Goal: Obtain resource: Obtain resource

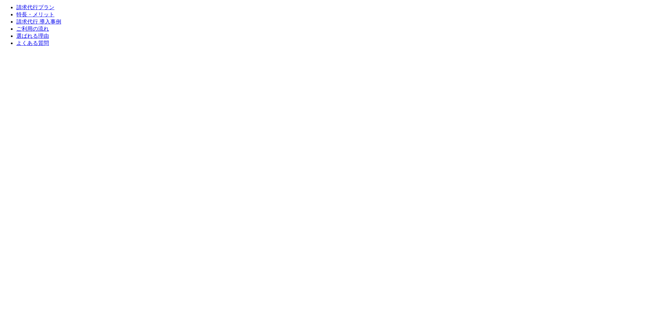
scroll to position [1463, 0]
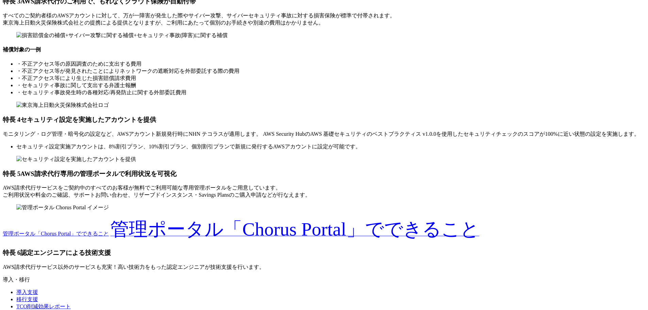
scroll to position [3775, 0]
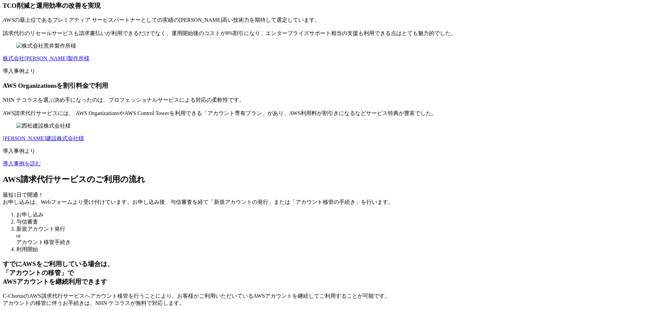
scroll to position [4626, 0]
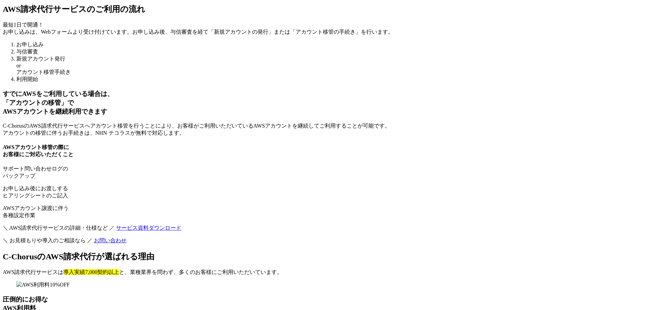
click at [181, 225] on link "サービス資料ダウンロード" at bounding box center [148, 228] width 65 height 6
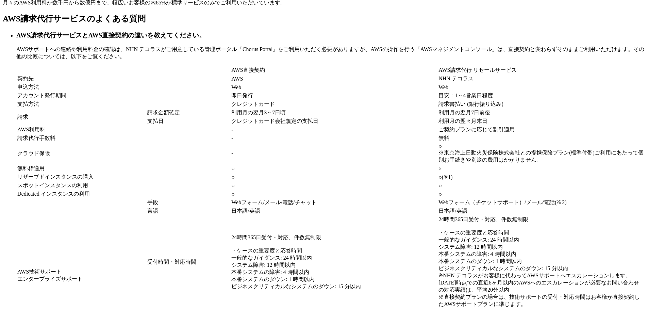
scroll to position [5204, 0]
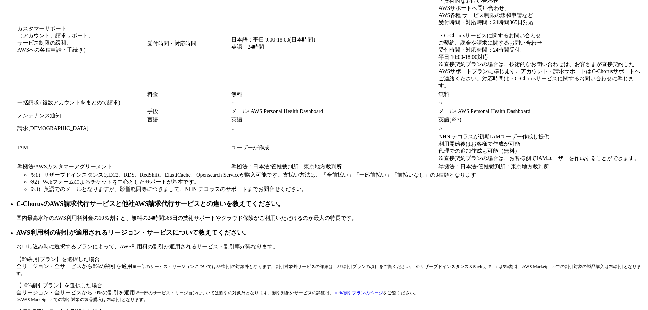
scroll to position [5476, 0]
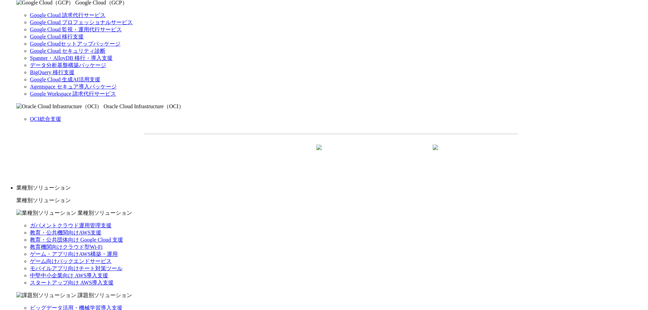
scroll to position [544, 0]
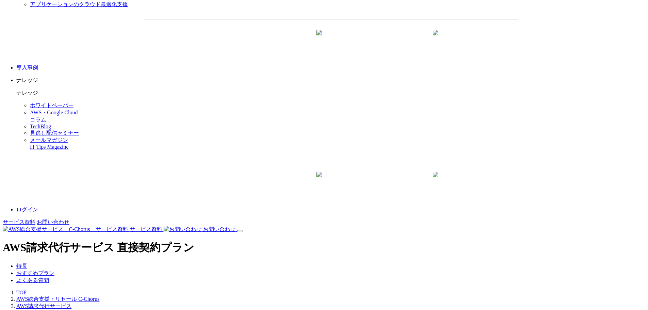
scroll to position [884, 0]
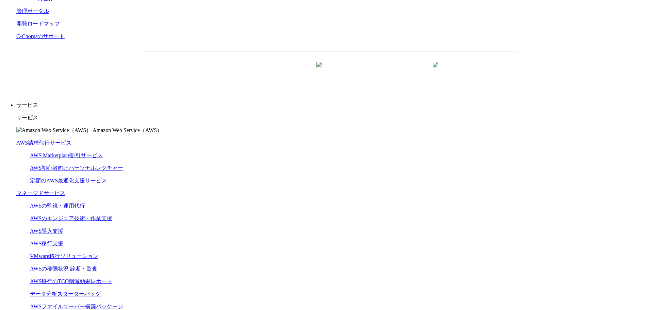
scroll to position [0, 0]
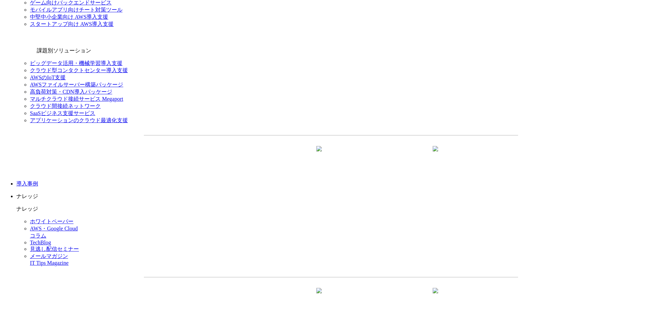
scroll to position [816, 0]
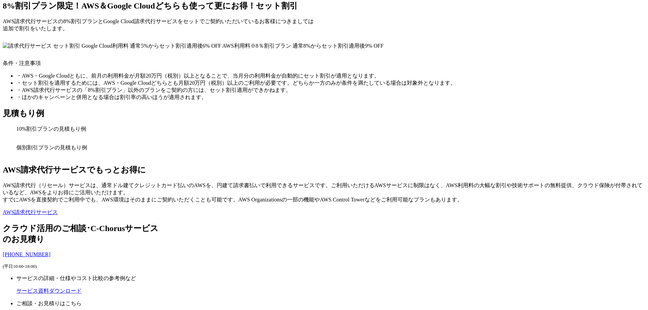
scroll to position [1769, 0]
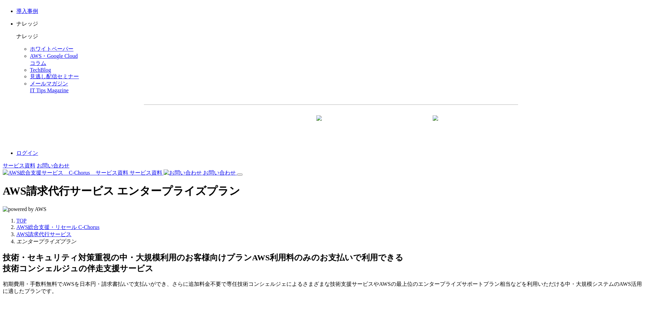
scroll to position [986, 0]
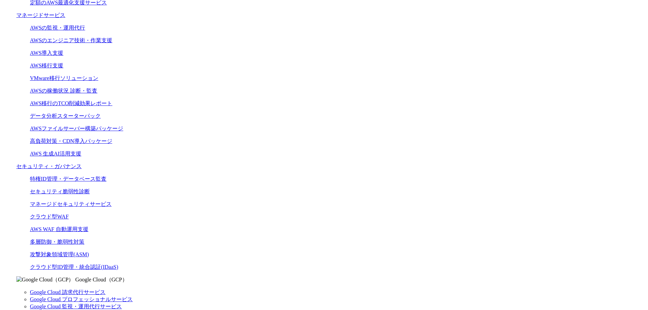
scroll to position [238, 0]
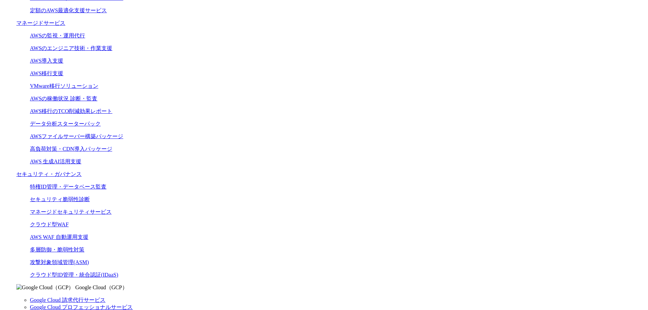
drag, startPoint x: 141, startPoint y: 91, endPoint x: 505, endPoint y: 215, distance: 384.0
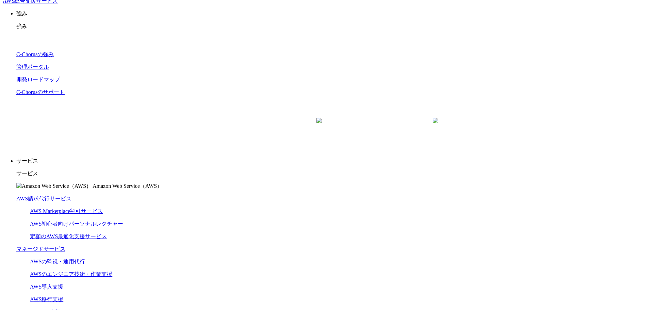
scroll to position [0, 0]
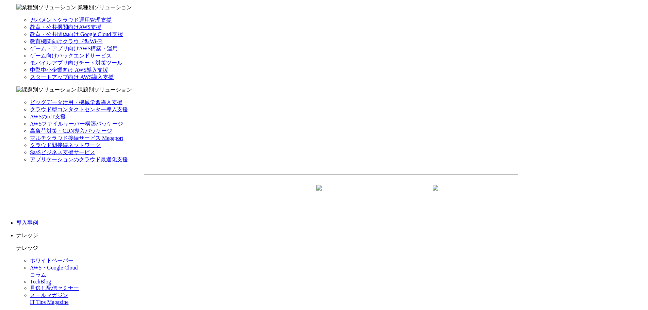
scroll to position [714, 0]
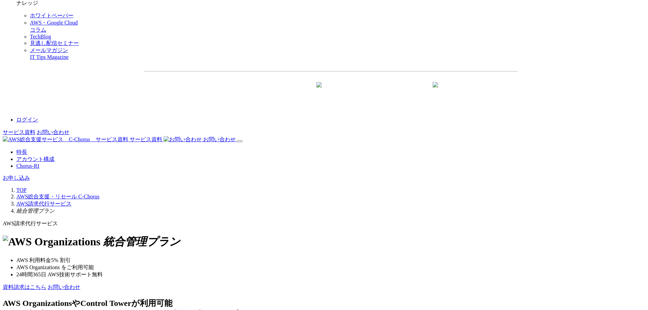
scroll to position [986, 0]
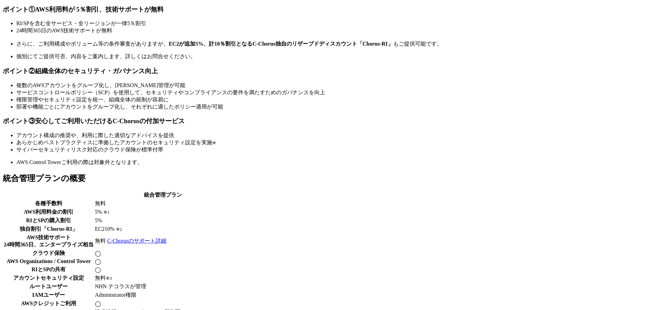
scroll to position [1394, 0]
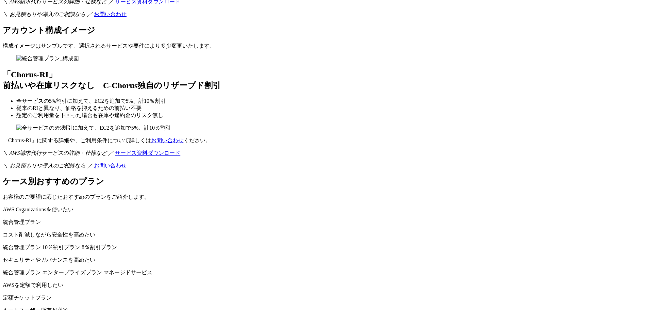
scroll to position [1803, 0]
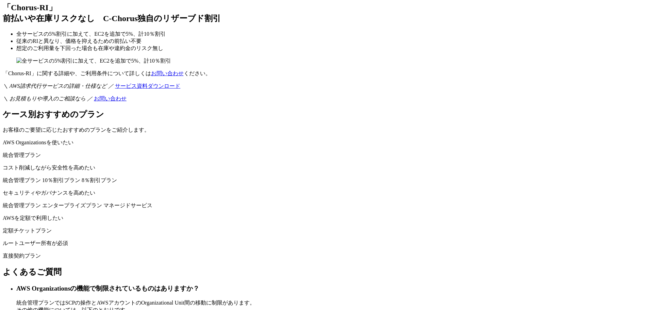
click at [295, 284] on h3 "AWS Organizationsの機能で制限されているものはありますか？" at bounding box center [330, 288] width 629 height 9
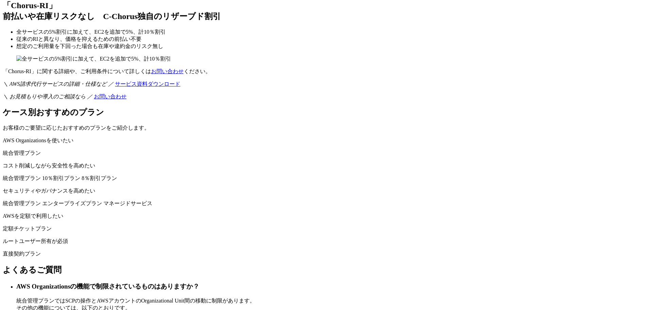
scroll to position [1939, 0]
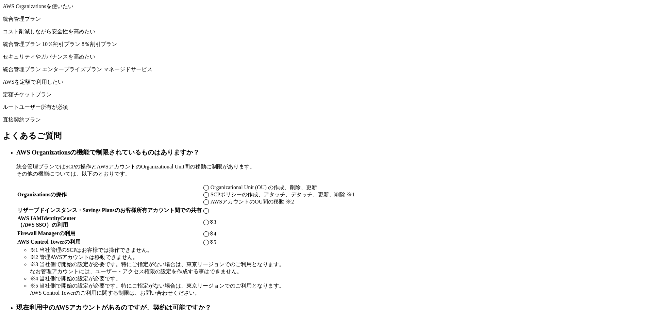
click at [309, 303] on h3 "現在利用中のAWSアカウントがあるのですが、契約は可能ですか？" at bounding box center [330, 307] width 629 height 9
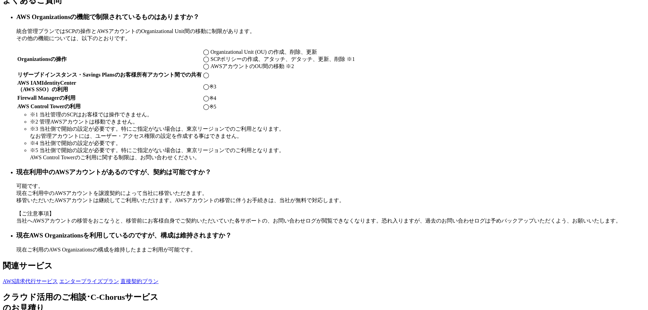
scroll to position [2075, 0]
click at [312, 230] on h3 "現在AWS Organizationsを利用しているのですが、構成は維持されますか？" at bounding box center [330, 234] width 629 height 9
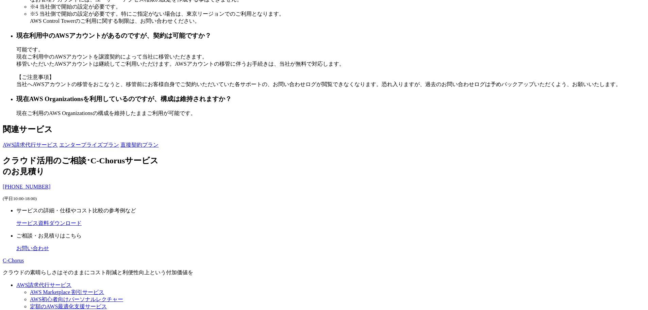
scroll to position [2211, 0]
